Goal: Communication & Community: Answer question/provide support

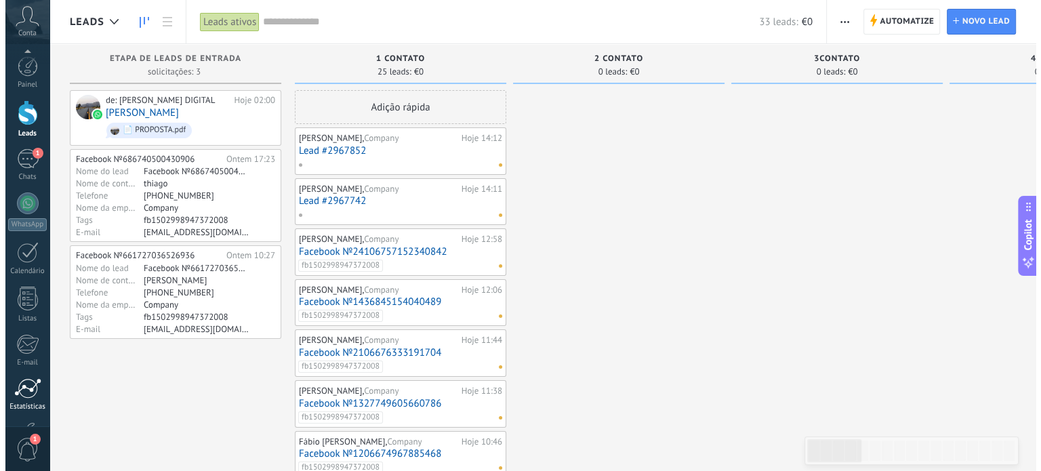
scroll to position [92, 0]
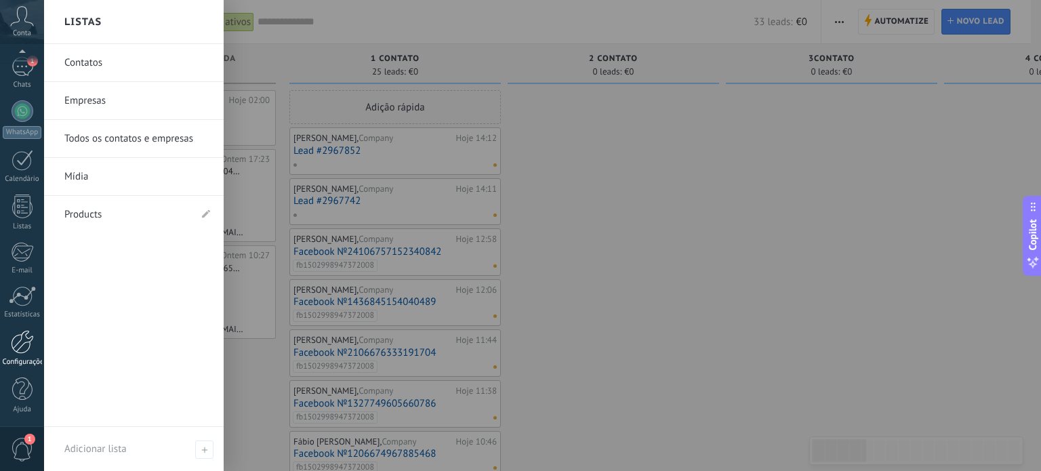
click at [13, 338] on div at bounding box center [22, 342] width 23 height 24
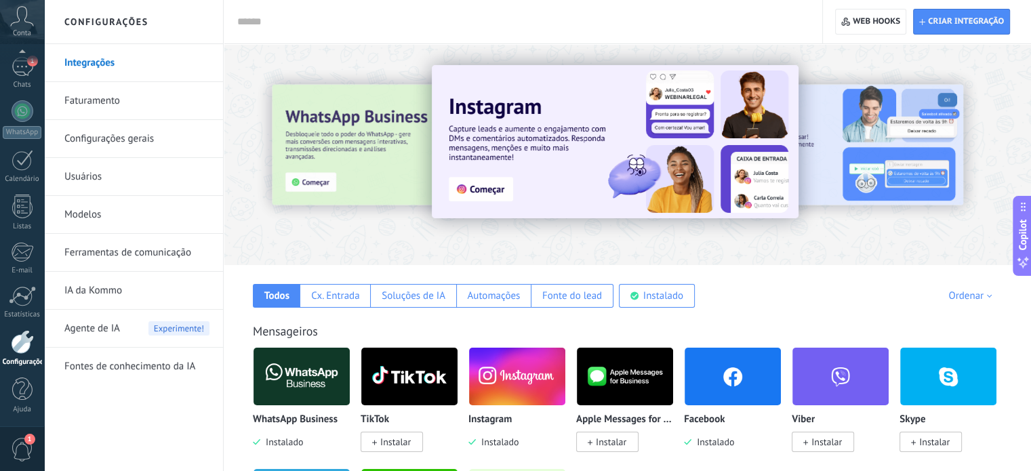
click at [85, 196] on link "Modelos" at bounding box center [136, 215] width 145 height 38
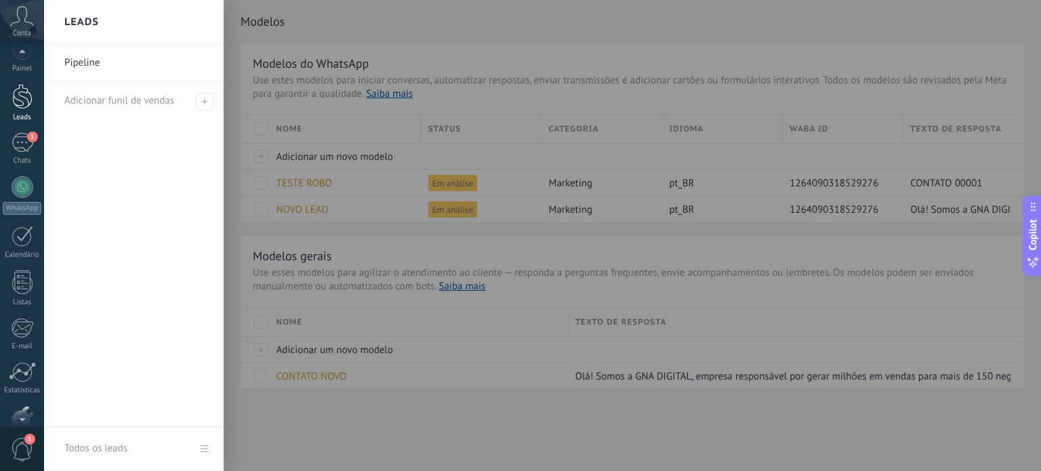
scroll to position [3, 0]
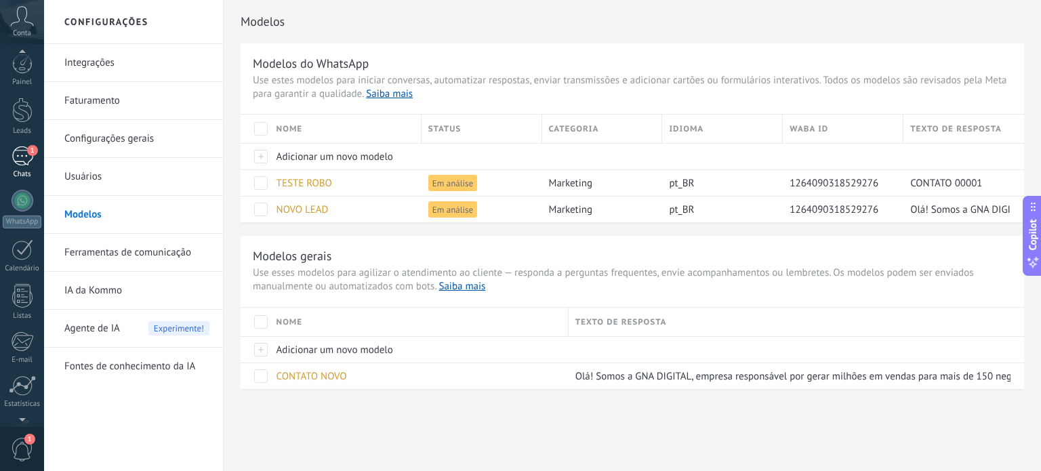
click at [29, 150] on span "1" at bounding box center [32, 150] width 11 height 11
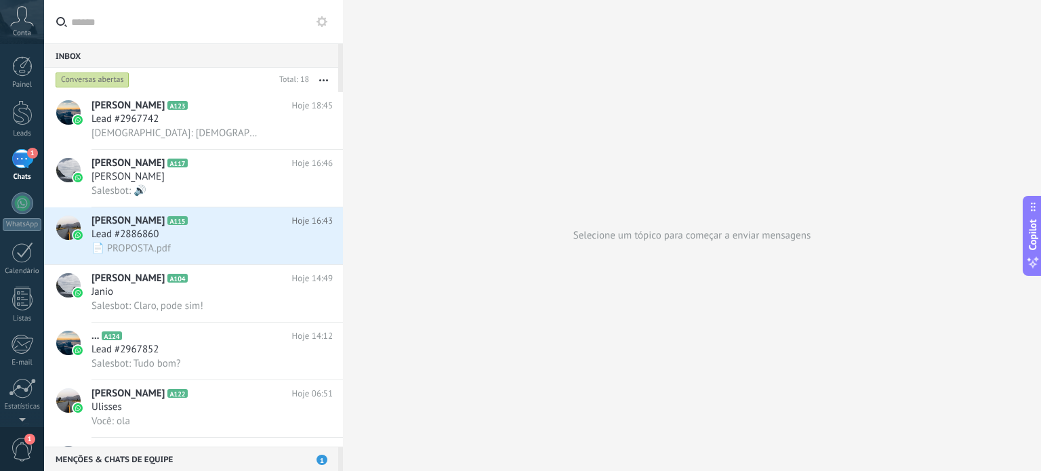
click at [210, 462] on div "Menções & Chats de equipe 1" at bounding box center [191, 458] width 294 height 24
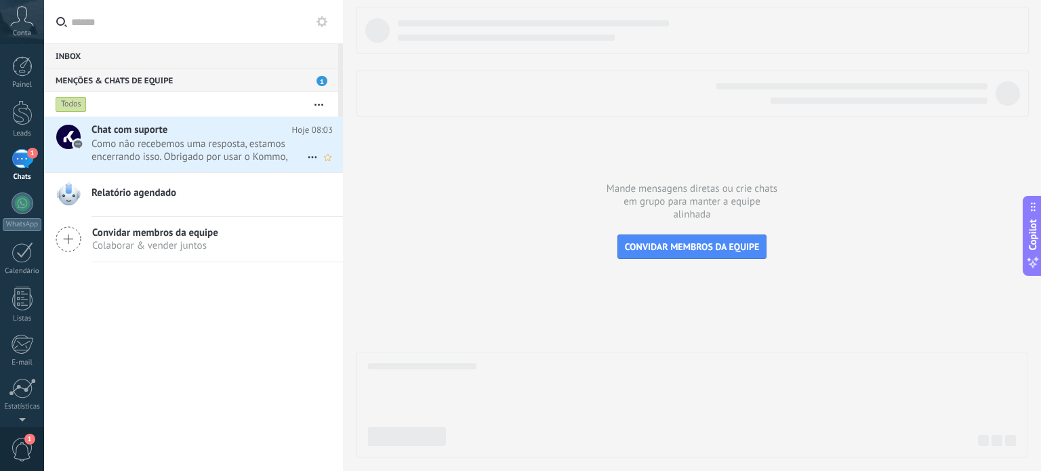
click at [175, 154] on span "Como não recebemos uma resposta, estamos encerrando isso. Obrigado por usar o K…" at bounding box center [198, 151] width 215 height 26
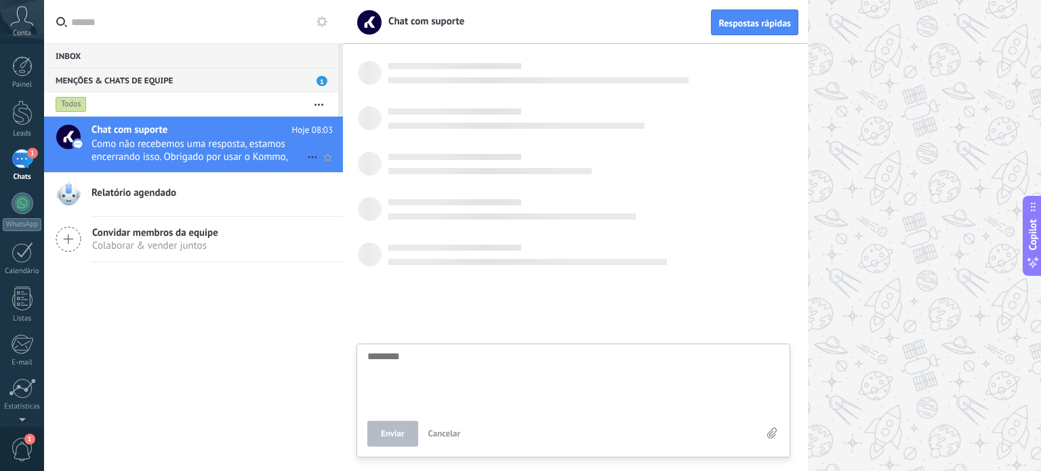
scroll to position [13, 0]
click at [175, 154] on span "Como não recebemos uma resposta, estamos encerrando isso. Obrigado por usar o K…" at bounding box center [198, 151] width 215 height 26
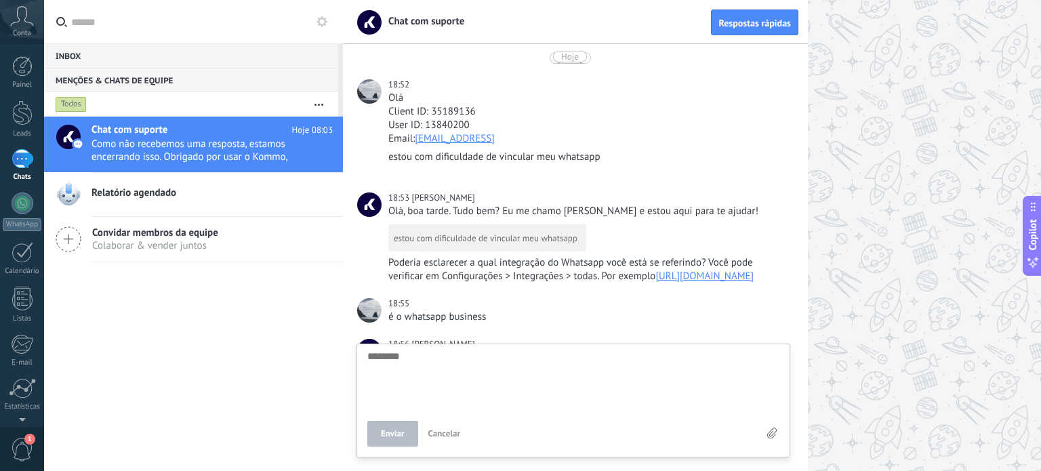
scroll to position [2008, 0]
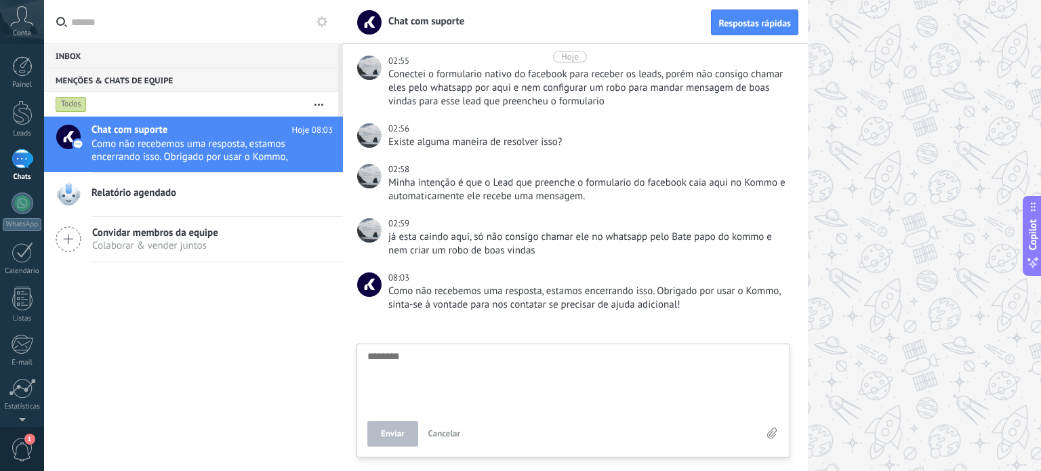
drag, startPoint x: 175, startPoint y: 154, endPoint x: 455, endPoint y: 229, distance: 289.7
click at [455, 229] on div "Inbox 0 Conversas abertas Total: 18 Silenciar Ações múltiplas Ordenar Mais rece…" at bounding box center [542, 235] width 997 height 471
